Goal: Browse casually

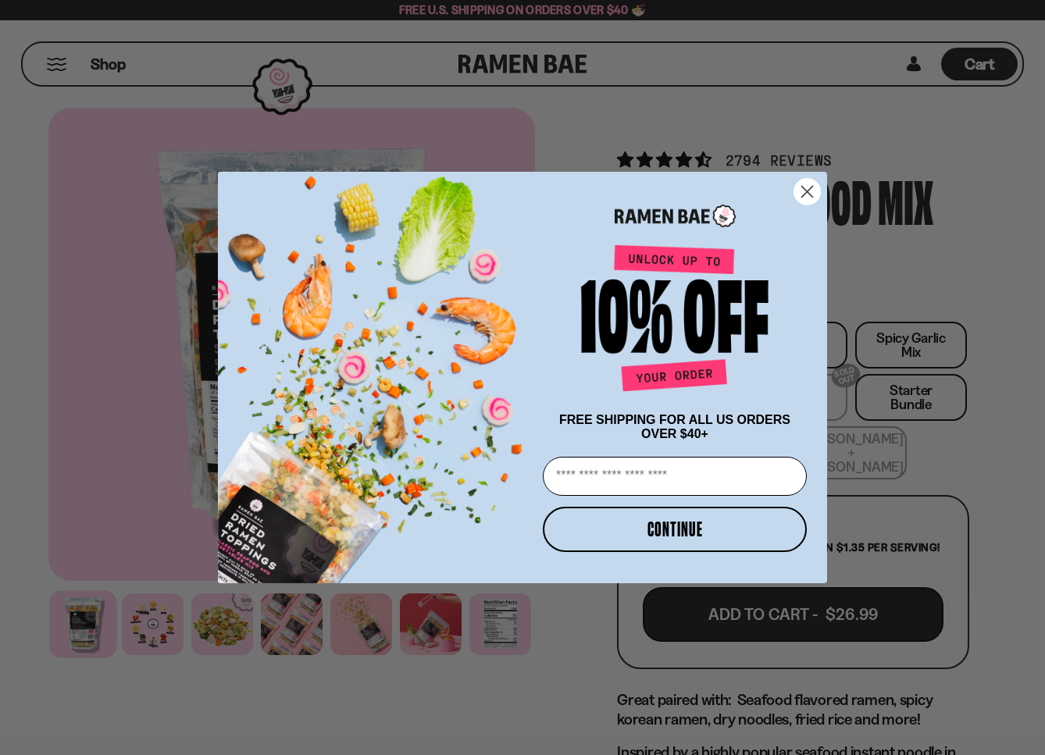
click at [808, 191] on circle "Close dialog" at bounding box center [807, 192] width 26 height 26
